Goal: Task Accomplishment & Management: Use online tool/utility

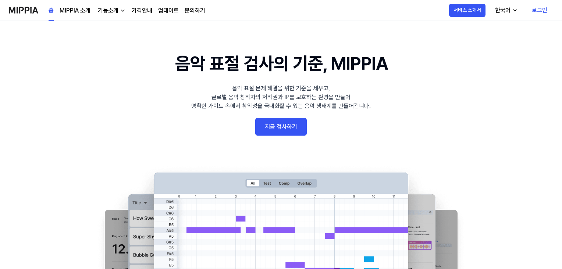
click at [295, 124] on link "지금 검사하기" at bounding box center [281, 127] width 52 height 18
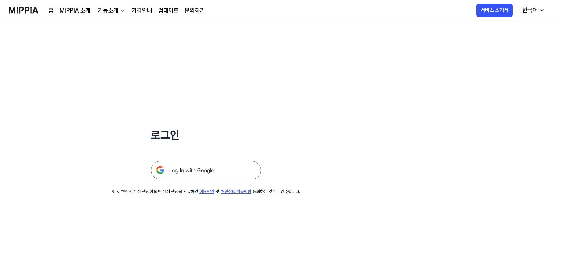
click at [179, 170] on img at bounding box center [206, 170] width 110 height 18
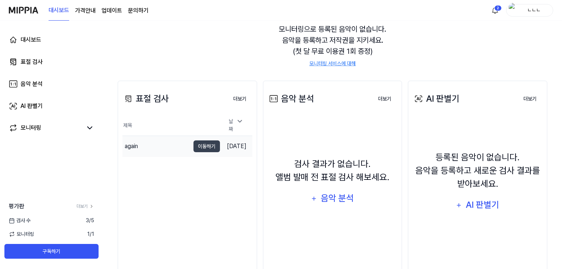
scroll to position [74, 0]
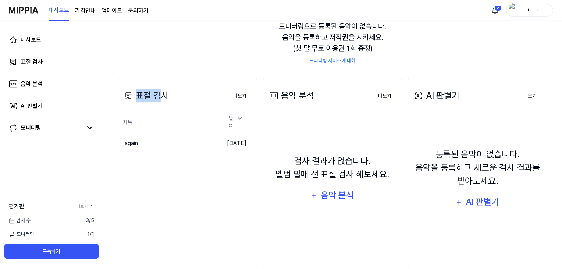
click at [159, 90] on div "표절 검사" at bounding box center [146, 95] width 46 height 13
click at [116, 90] on div "대시보드 검사 시작하기 모니터링 실시간 검사 중 더보기 모니터링 모니터링으로 등록된 음악이 없습니다. 음악을 등록하고 저작권을 지키세요. (첫…" at bounding box center [332, 71] width 459 height 248
click at [241, 93] on button "더보기" at bounding box center [239, 96] width 25 height 15
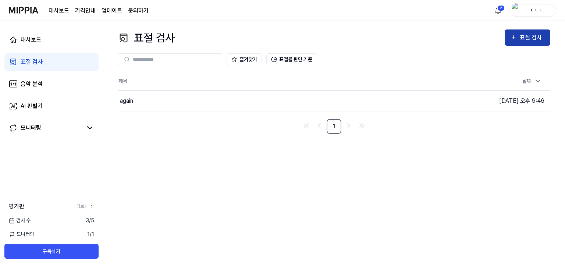
click at [525, 37] on div "표절 검사" at bounding box center [532, 38] width 25 height 10
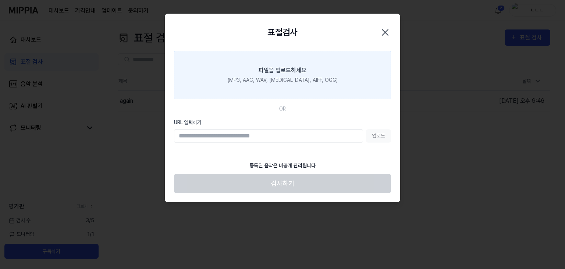
click at [330, 74] on label "파일을 업로드하세요 (MP3, AAC, WAV, [MEDICAL_DATA], AIFF, OGG)" at bounding box center [282, 75] width 217 height 48
click at [0, 0] on input "파일을 업로드하세요 (MP3, AAC, WAV, [MEDICAL_DATA], AIFF, OGG)" at bounding box center [0, 0] width 0 height 0
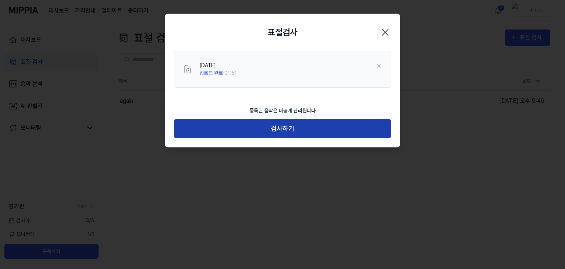
click at [324, 127] on button "검사하기" at bounding box center [282, 129] width 217 height 20
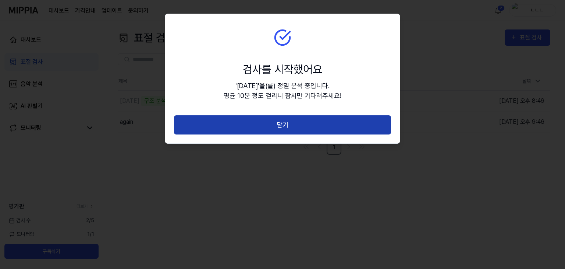
click at [240, 118] on button "닫기" at bounding box center [282, 125] width 217 height 20
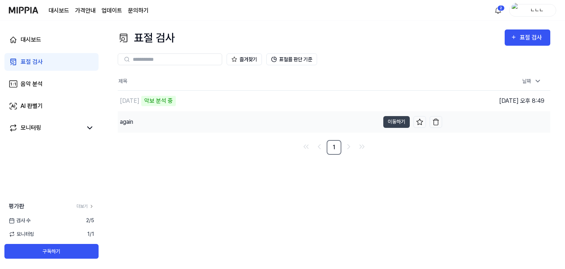
click at [233, 125] on div "again" at bounding box center [249, 121] width 262 height 21
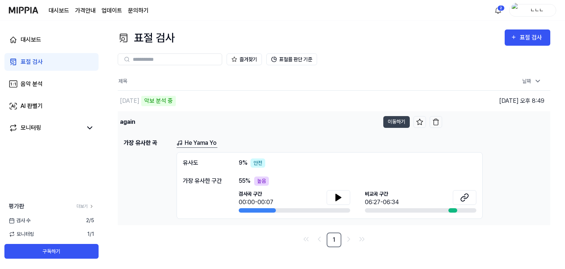
click at [196, 118] on div "again" at bounding box center [249, 121] width 262 height 21
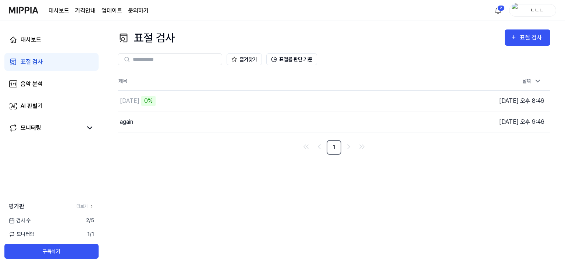
click at [68, 234] on div "모니터링 1 / 1" at bounding box center [51, 234] width 103 height 8
click at [34, 234] on div "모니터링 1 / 1" at bounding box center [51, 234] width 103 height 8
click at [33, 215] on div "평가판 더보기 검사 [DATE] 모니터링 1 / 1 구독하기" at bounding box center [51, 230] width 103 height 57
click at [89, 209] on link "더보기" at bounding box center [86, 206] width 18 height 7
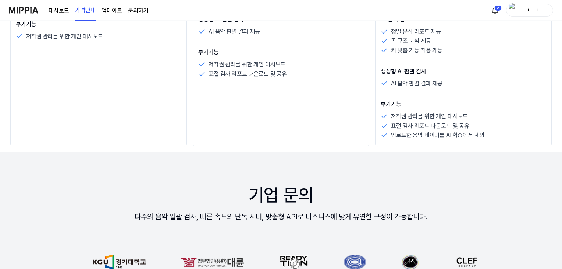
scroll to position [478, 0]
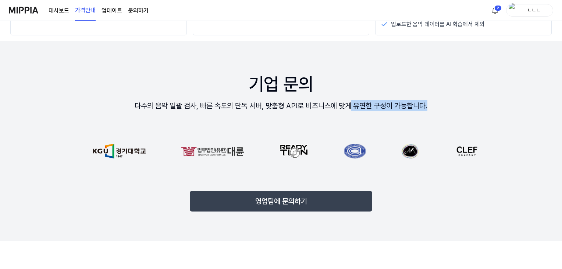
drag, startPoint x: 352, startPoint y: 105, endPoint x: 447, endPoint y: 109, distance: 95.0
click at [447, 109] on div "기업 문의 다수의 음악 일괄 검사, 빠른 속도의 단독 서버, 맞춤형 API로 비즈니스에 맞게 유연한 구성이 가능합니다. 영업팀에 문의하기" at bounding box center [280, 140] width 559 height 199
click at [448, 110] on div "기업 문의 다수의 음악 일괄 검사, 빠른 속도의 단독 서버, 맞춤형 API로 비즈니스에 맞게 유연한 구성이 가능합니다. 영업팀에 문의하기" at bounding box center [280, 140] width 559 height 199
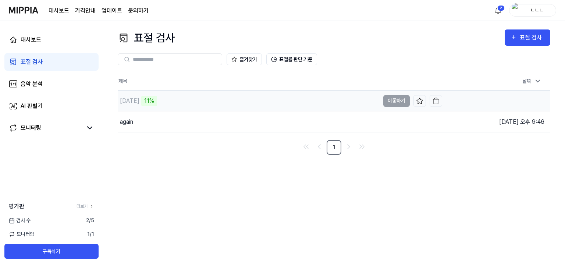
click at [166, 104] on div "[DATE] 11%" at bounding box center [249, 101] width 262 height 21
click at [166, 104] on div "[DATE] 20%" at bounding box center [249, 101] width 262 height 21
drag, startPoint x: 170, startPoint y: 103, endPoint x: 24, endPoint y: 21, distance: 167.9
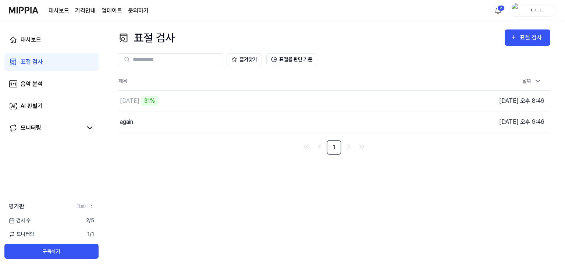
drag, startPoint x: 24, startPoint y: 21, endPoint x: 0, endPoint y: 46, distance: 34.4
drag, startPoint x: 0, startPoint y: 46, endPoint x: 490, endPoint y: 172, distance: 505.8
click at [490, 172] on div "표절 검사 표절 검사 표절 검사 음악 분석 AI 판별기 즐겨찾기 표절률 판단 기준 제목 날짜 [DATE] 43% 이동하기 [DATE] 오후 8…" at bounding box center [334, 145] width 462 height 248
click at [275, 95] on div "[DATE] 46%" at bounding box center [249, 101] width 262 height 21
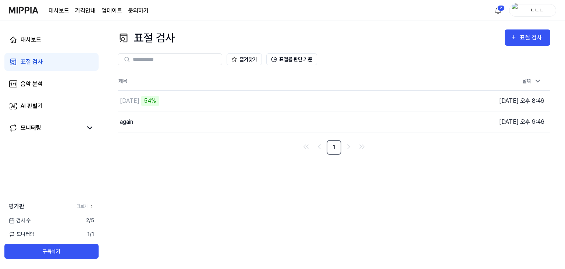
click at [154, 157] on div "표절 검사 표절 검사 표절 검사 음악 분석 AI 판별기 즐겨찾기 표절률 판단 기준 제목 날짜 [DATE] 54% 이동하기 [DATE] 오후 8…" at bounding box center [334, 145] width 462 height 248
click at [188, 107] on div "[DATE]" at bounding box center [249, 101] width 262 height 21
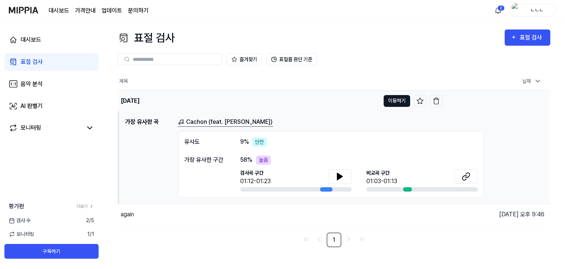
click at [390, 100] on button "이동하기" at bounding box center [397, 101] width 26 height 12
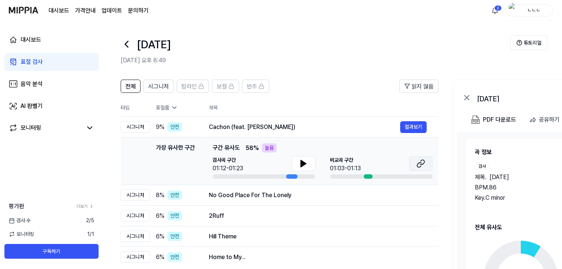
click at [424, 163] on icon at bounding box center [422, 162] width 4 height 5
click at [311, 163] on button at bounding box center [304, 163] width 24 height 15
click at [265, 202] on td "No Good Place For The Lonely 결과보기" at bounding box center [317, 195] width 241 height 21
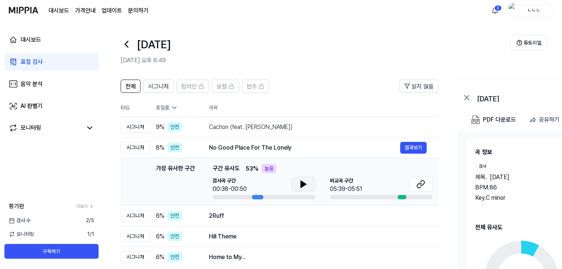
click at [296, 184] on button at bounding box center [304, 184] width 24 height 15
click at [291, 211] on div "2Ruff" at bounding box center [304, 215] width 191 height 9
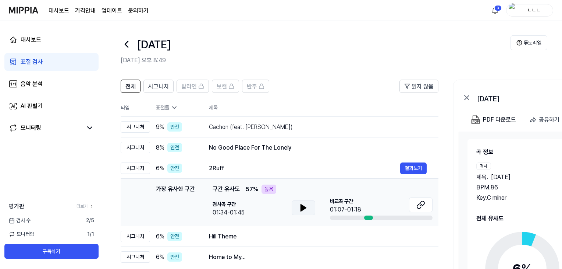
click at [298, 209] on button at bounding box center [304, 207] width 24 height 15
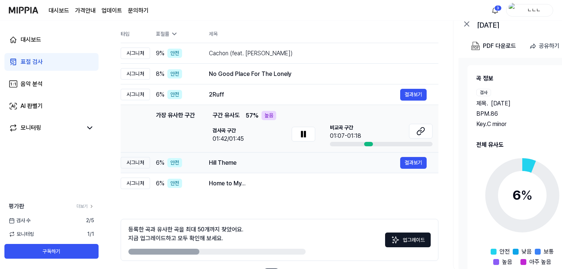
click at [284, 160] on div "Hill Theme" at bounding box center [304, 162] width 191 height 9
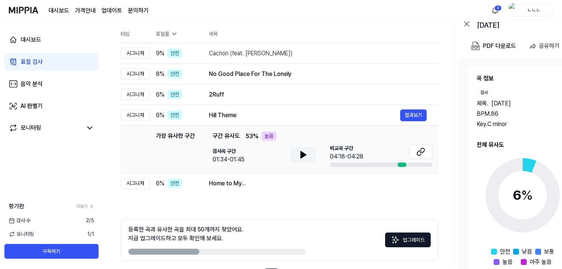
click at [303, 156] on icon at bounding box center [303, 154] width 5 height 7
click at [303, 156] on icon at bounding box center [303, 154] width 9 height 9
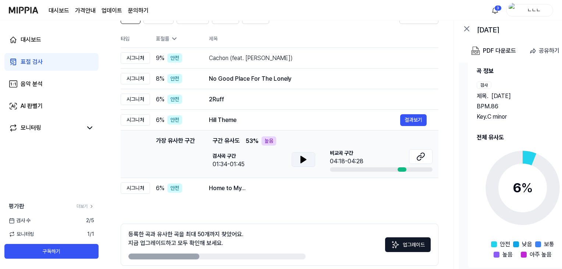
scroll to position [102, 0]
